Goal: Find specific page/section: Find specific page/section

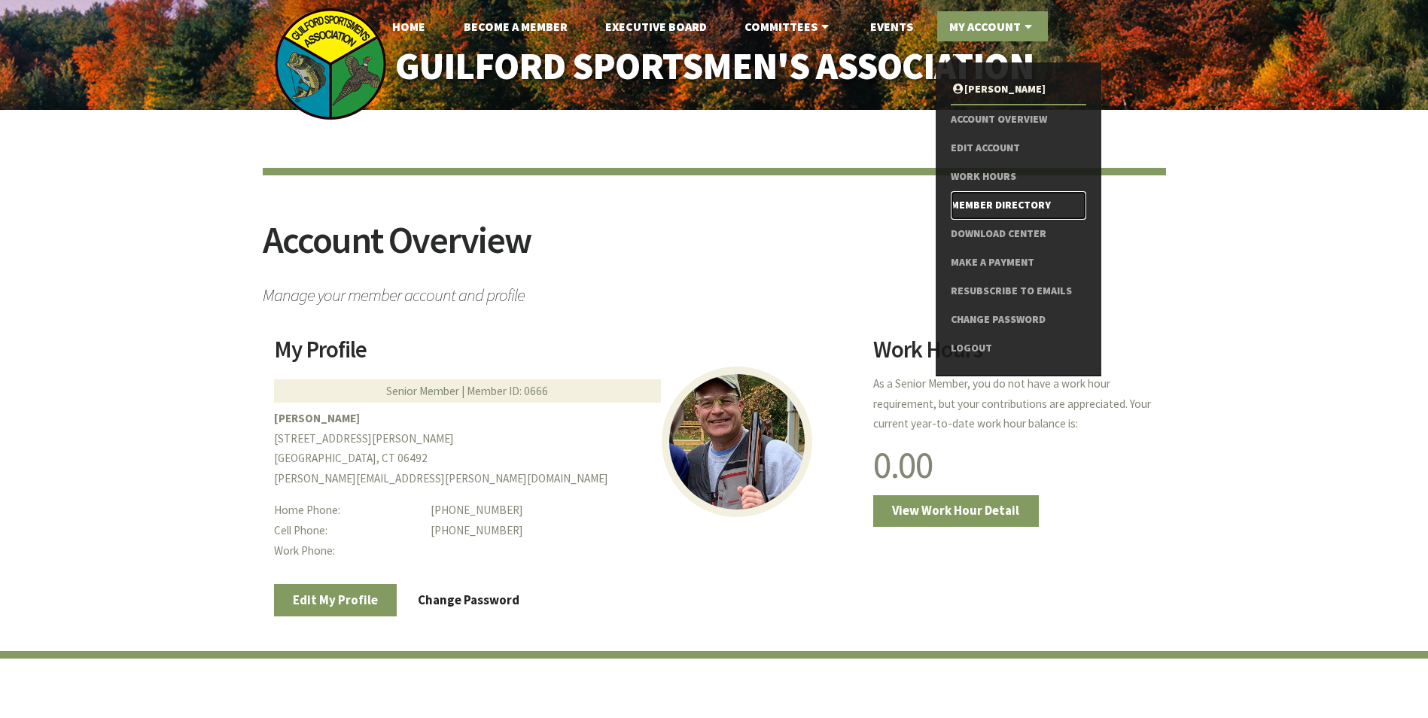
click at [1002, 201] on link "Member Directory" at bounding box center [1018, 205] width 135 height 29
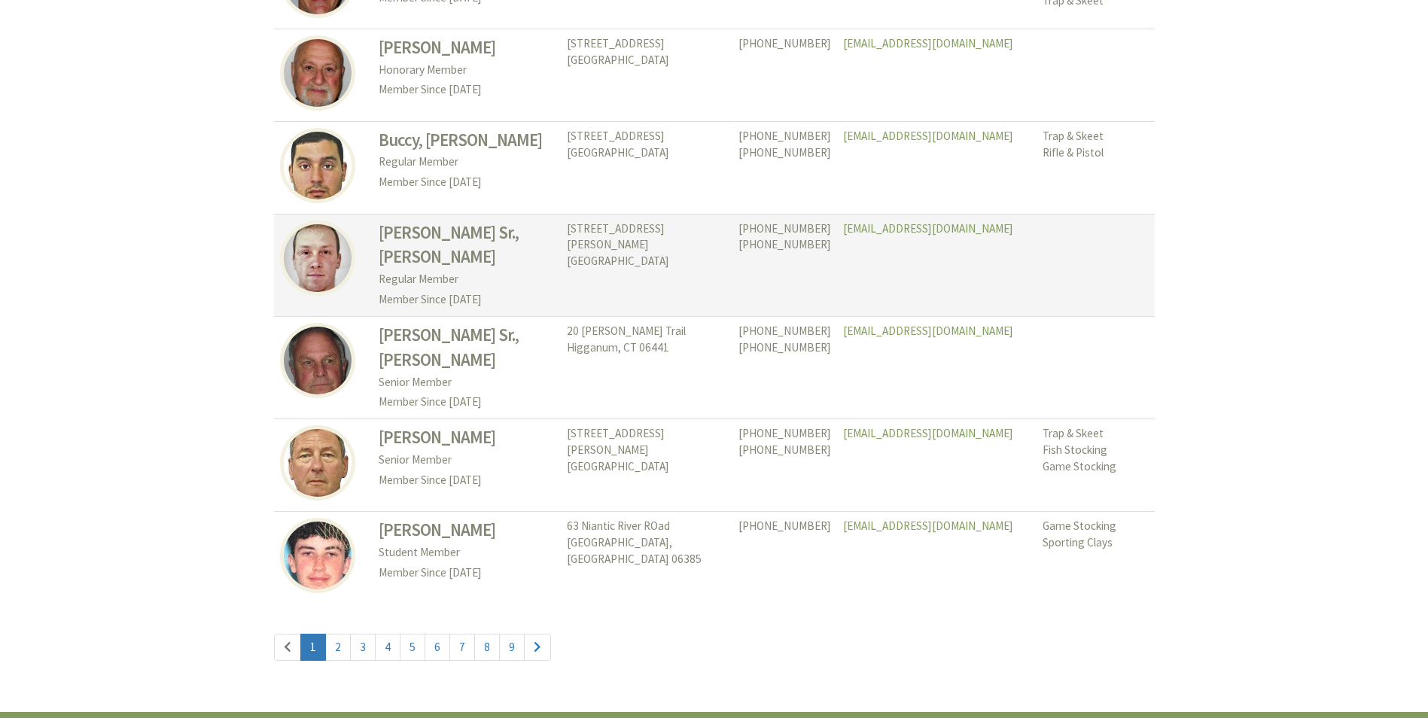
scroll to position [6889, 0]
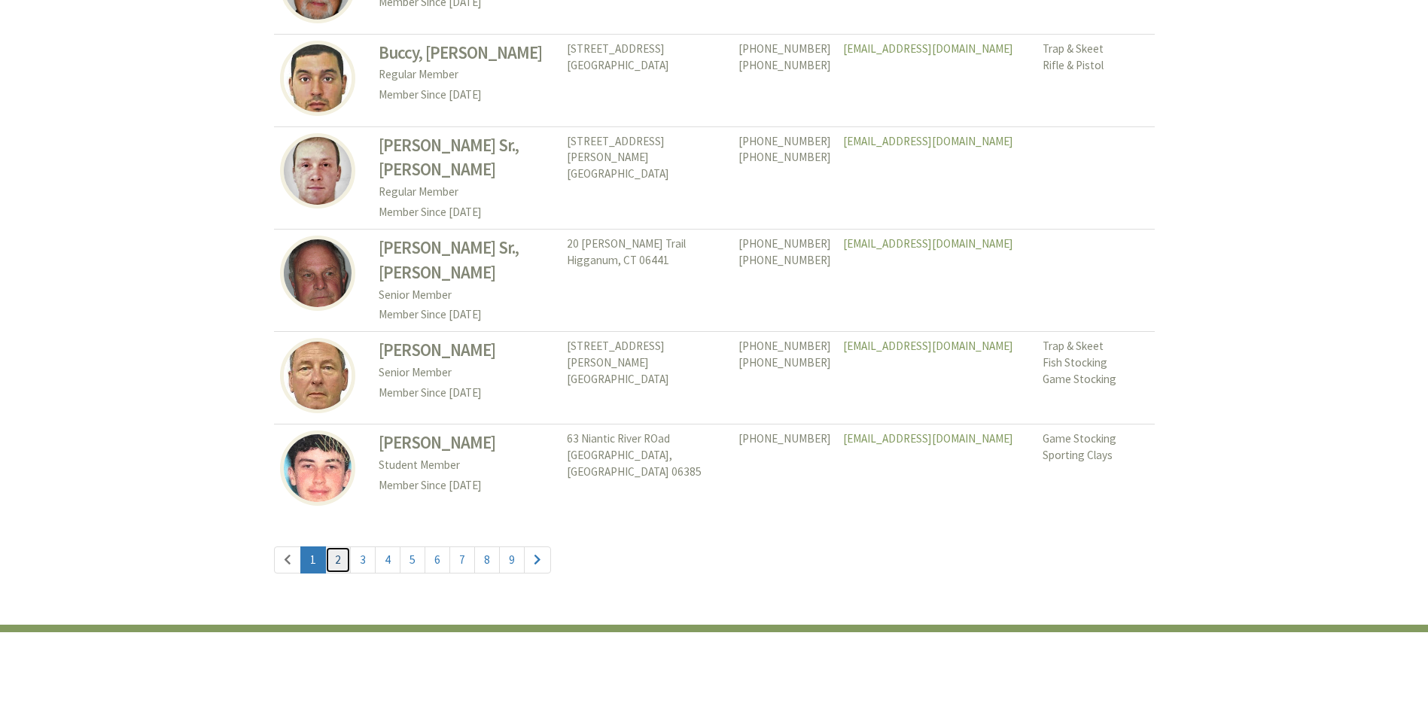
click at [333, 546] on link "2" at bounding box center [338, 559] width 26 height 27
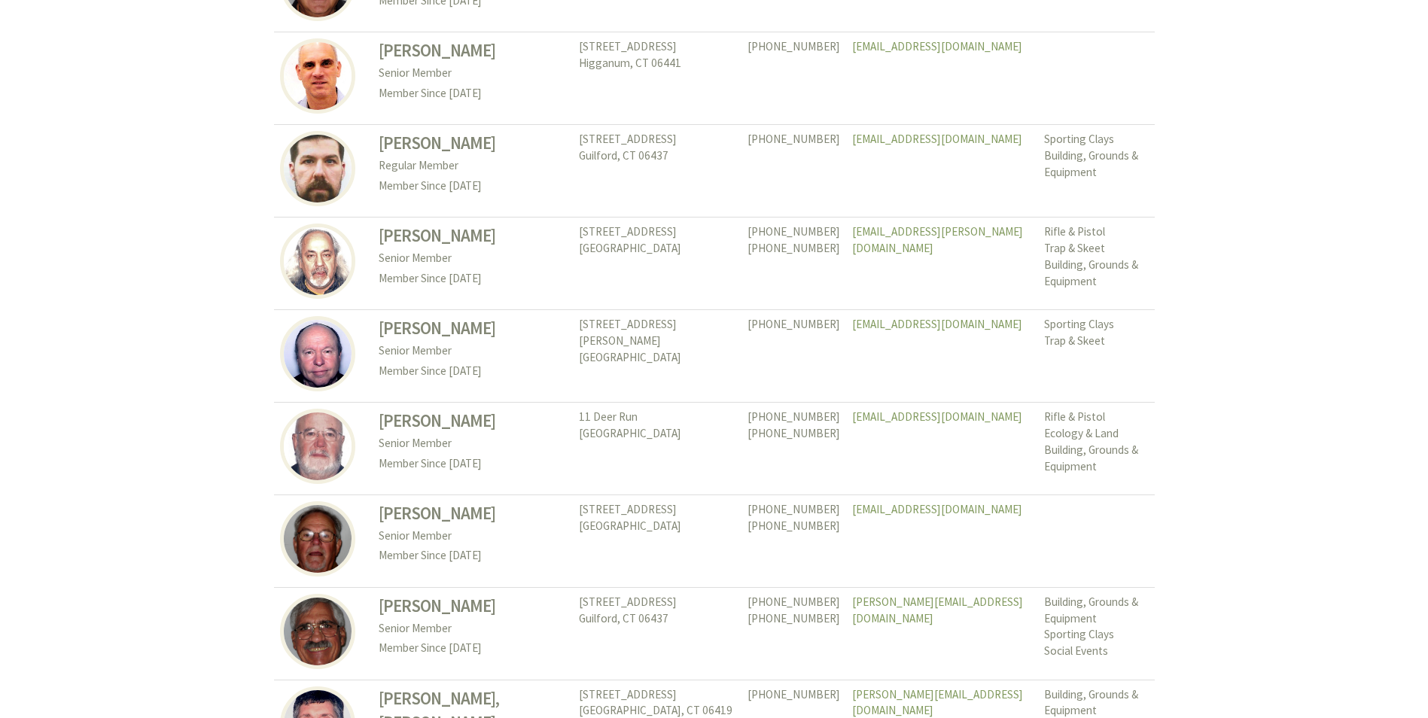
scroll to position [1581, 0]
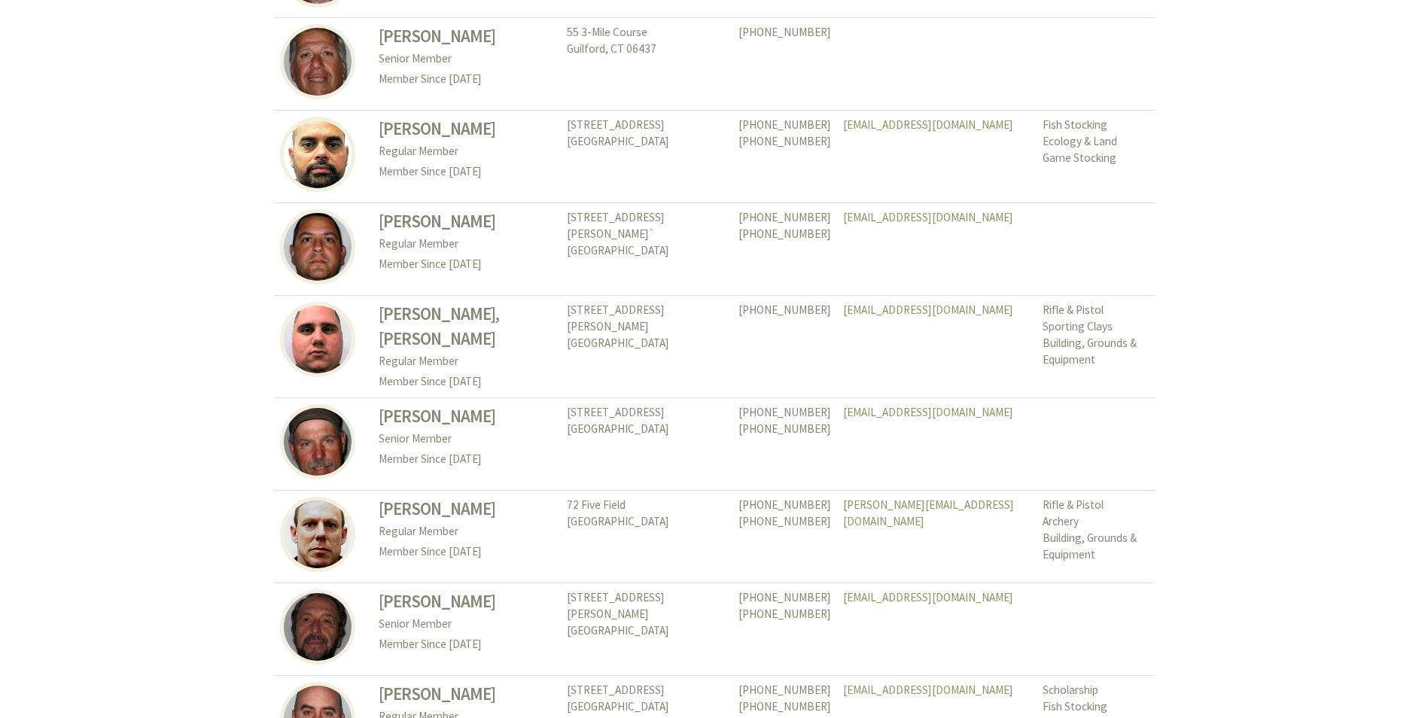
scroll to position [3502, 0]
